Goal: Task Accomplishment & Management: Use online tool/utility

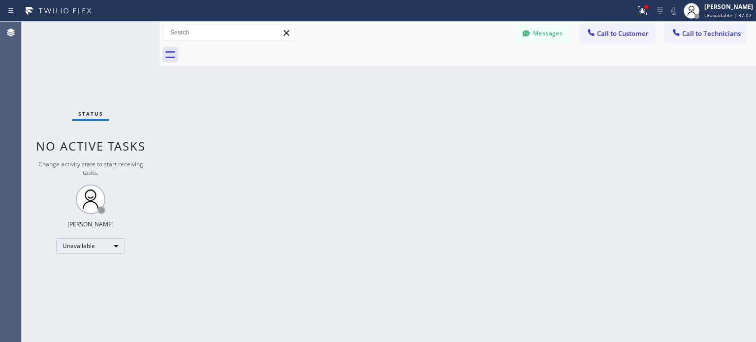
click at [657, 14] on icon at bounding box center [660, 11] width 12 height 12
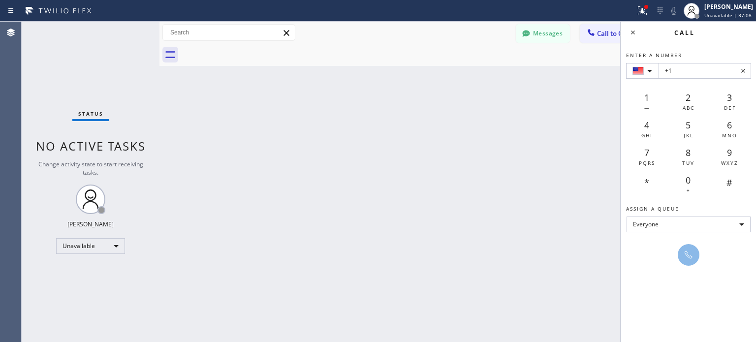
click at [695, 74] on input "+1" at bounding box center [704, 71] width 92 height 16
type input "[PHONE_NUMBER]"
click at [687, 255] on icon at bounding box center [688, 255] width 8 height 8
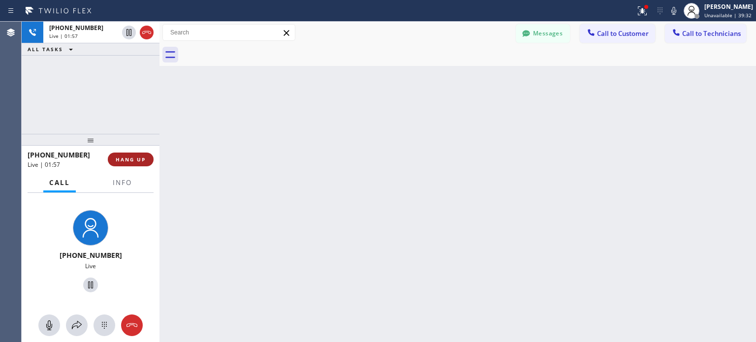
click at [143, 159] on span "HANG UP" at bounding box center [131, 159] width 30 height 7
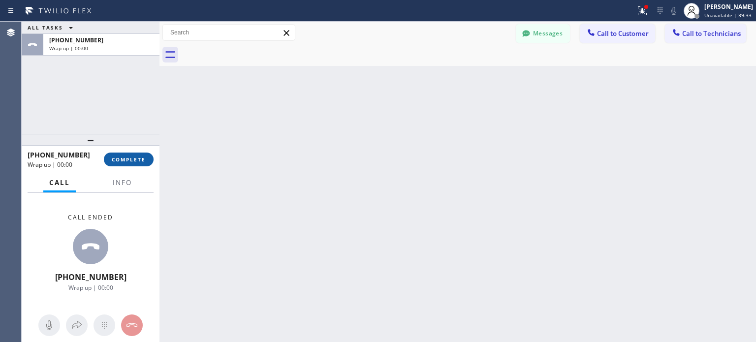
click at [129, 159] on span "COMPLETE" at bounding box center [129, 159] width 34 height 7
